Goal: Transaction & Acquisition: Purchase product/service

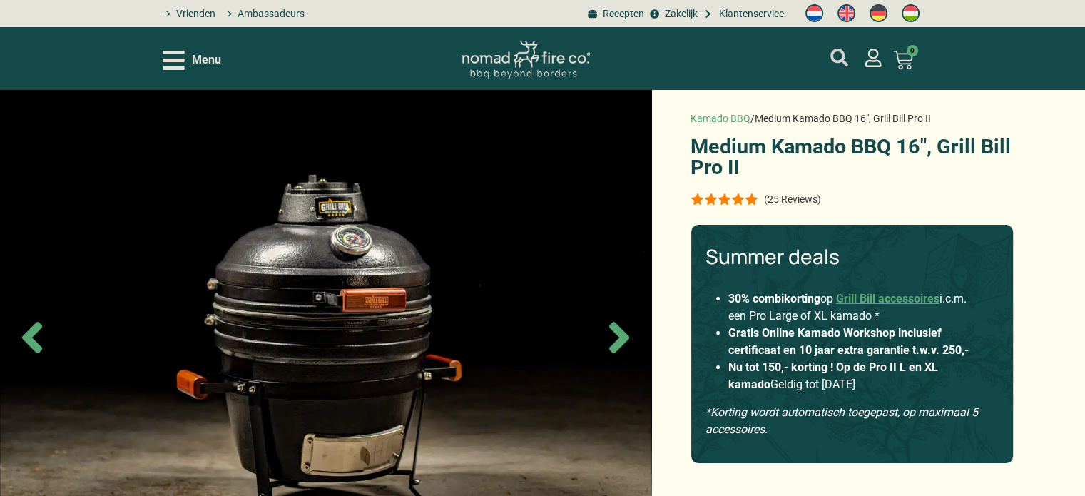
click at [841, 53] on icon "mijn account" at bounding box center [840, 58] width 18 height 18
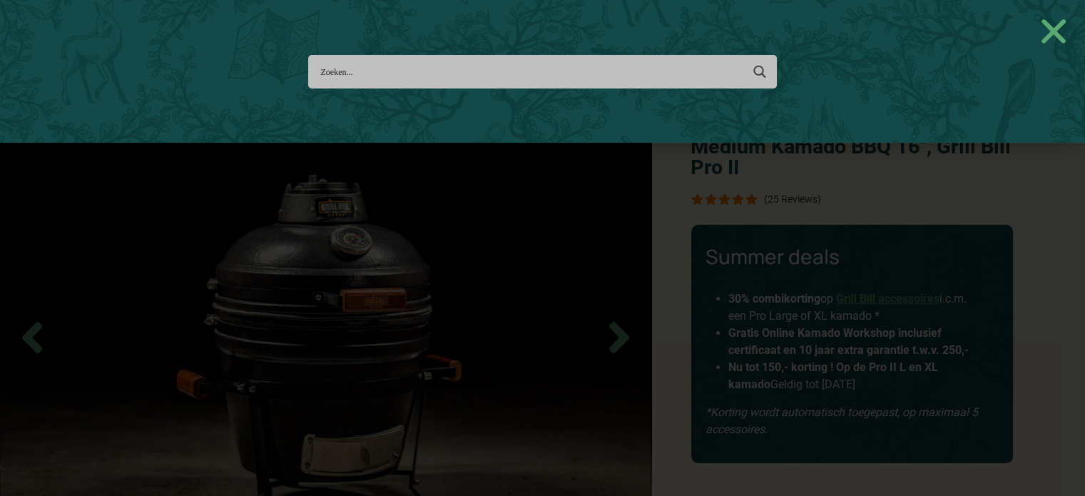
click at [527, 70] on input "Search input" at bounding box center [530, 72] width 420 height 26
type input "onde"
type input "onderstel"
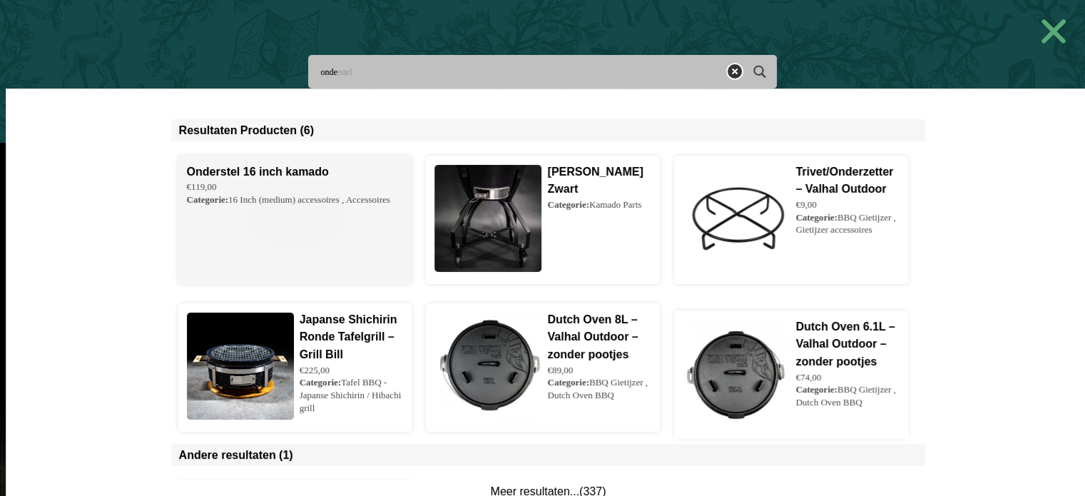
click at [278, 196] on span at bounding box center [295, 220] width 233 height 128
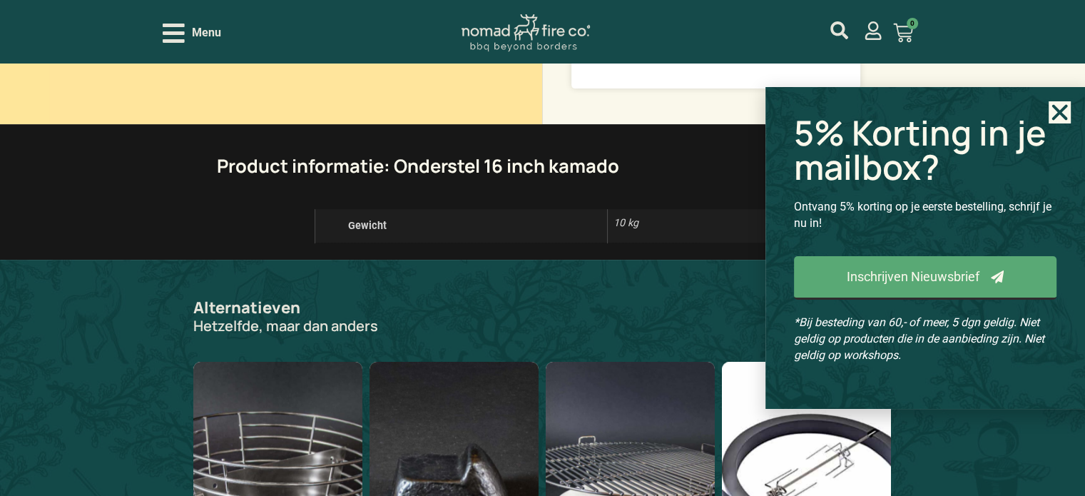
scroll to position [642, 0]
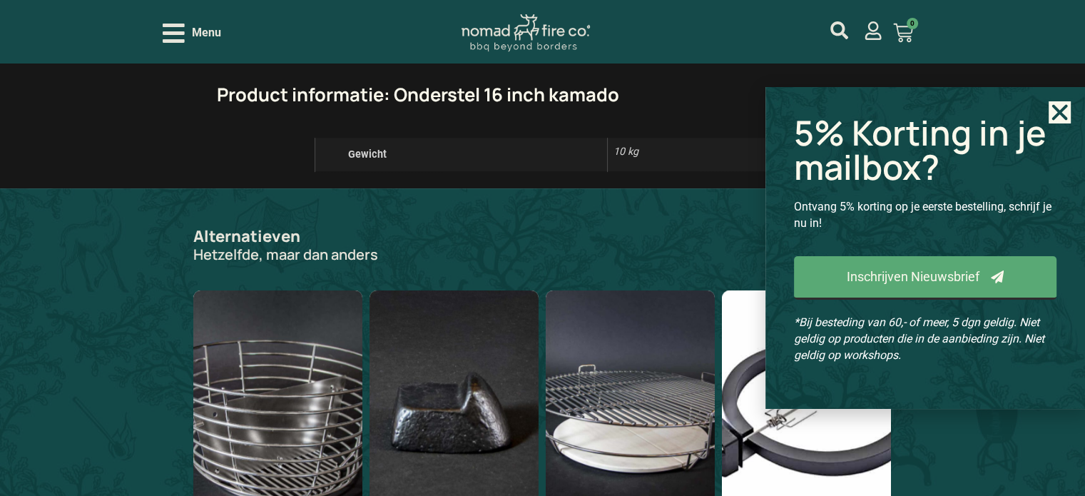
click at [1064, 110] on icon "Close" at bounding box center [1060, 112] width 22 height 22
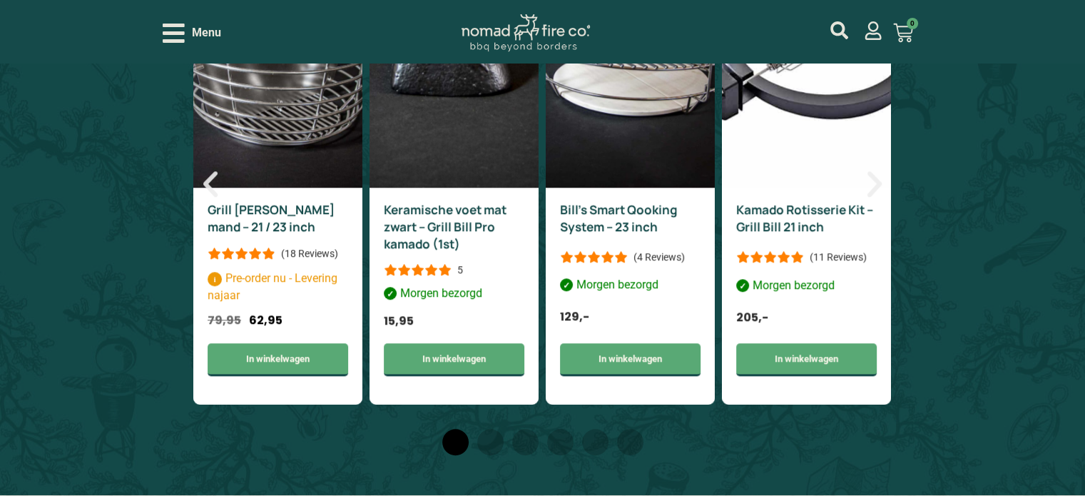
scroll to position [714, 0]
